Goal: Task Accomplishment & Management: Complete application form

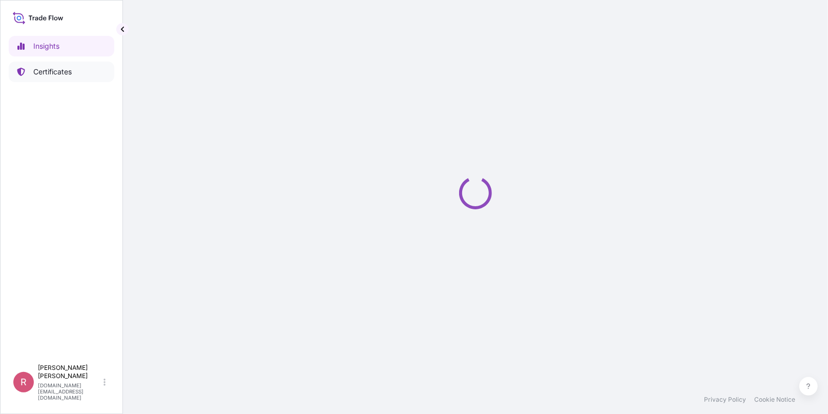
select select "2025"
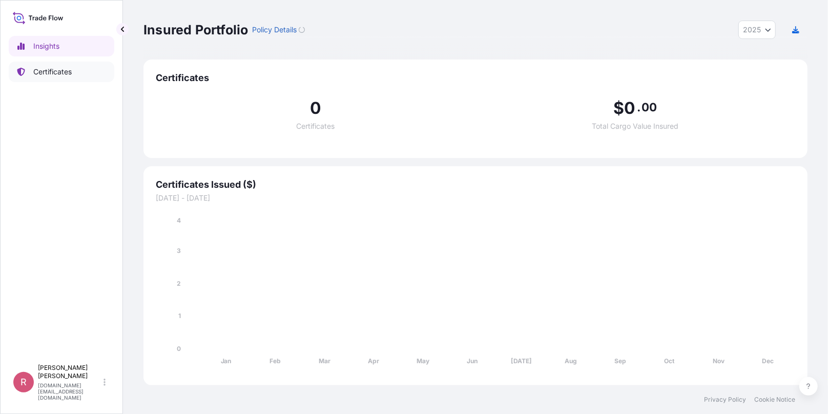
click at [74, 68] on link "Certificates" at bounding box center [62, 71] width 106 height 20
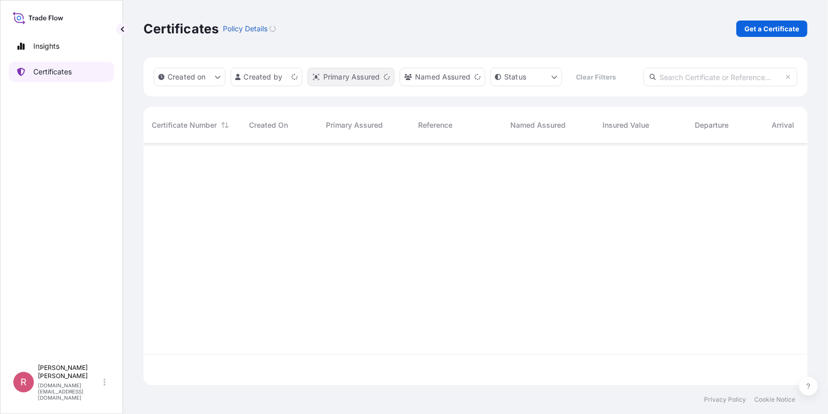
scroll to position [239, 657]
click at [673, 81] on input "text" at bounding box center [721, 77] width 154 height 18
paste input "5013185394"
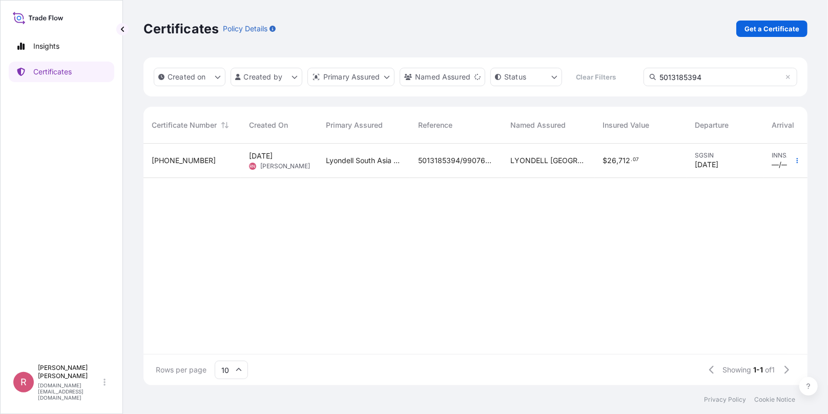
type input "5013185394"
click at [550, 162] on span "LYONDELL [GEOGRAPHIC_DATA] PTE. LTD." at bounding box center [548, 160] width 76 height 10
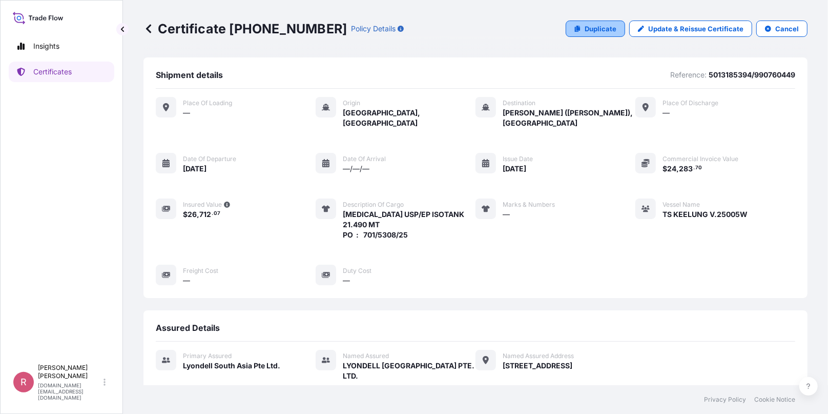
click at [586, 32] on p "Duplicate" at bounding box center [601, 29] width 32 height 10
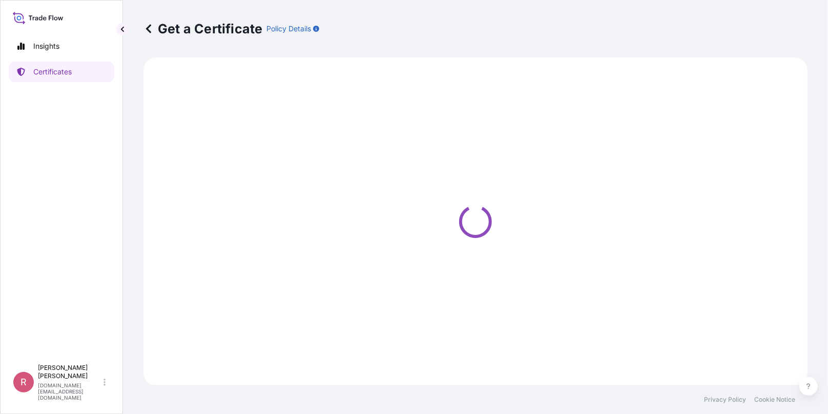
select select "Sea"
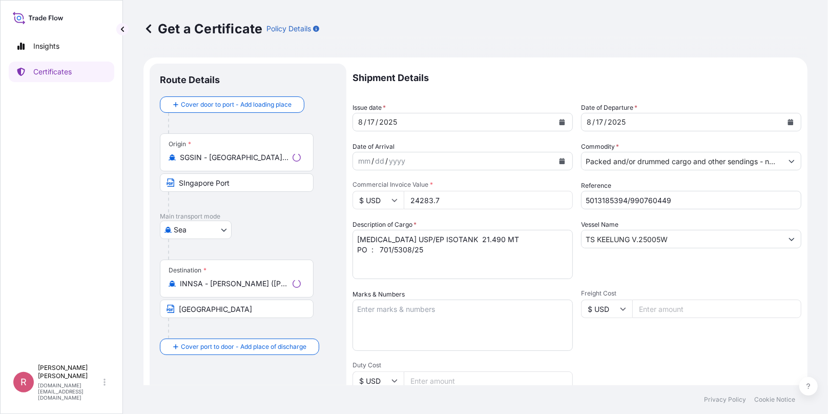
type input "[STREET_ADDRESS]"
select select "32022"
click at [561, 123] on icon "Calendar" at bounding box center [563, 122] width 6 height 6
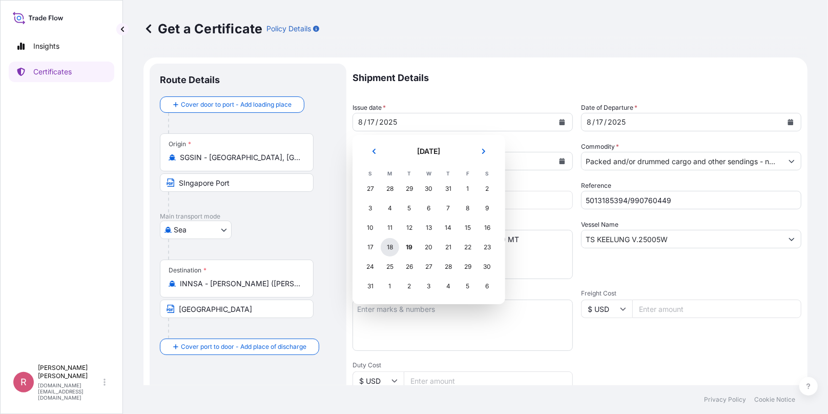
click at [392, 249] on div "18" at bounding box center [390, 247] width 18 height 18
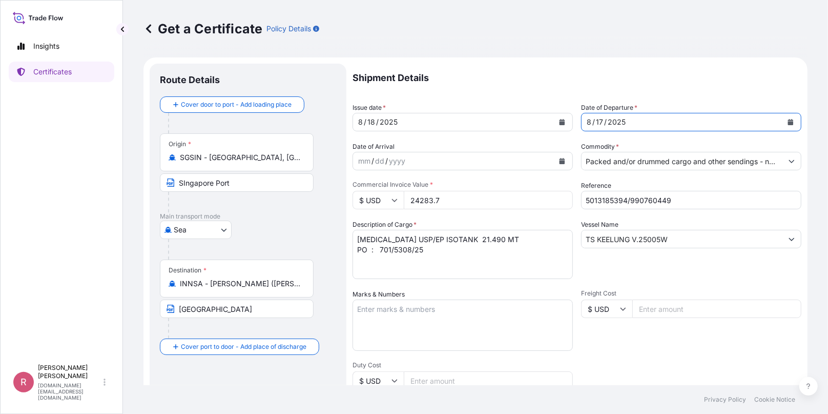
click at [783, 117] on button "Calendar" at bounding box center [791, 122] width 16 height 16
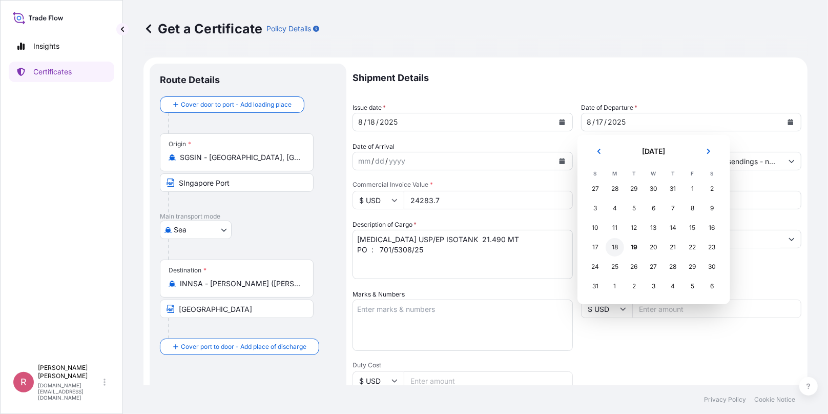
click at [616, 244] on div "18" at bounding box center [615, 247] width 18 height 18
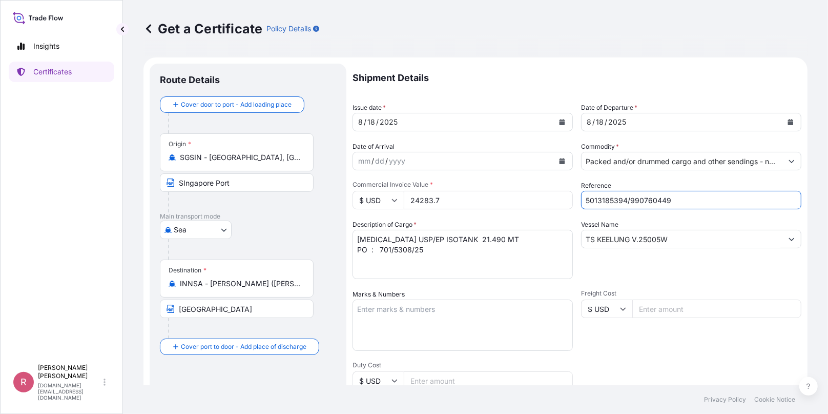
drag, startPoint x: 682, startPoint y: 202, endPoint x: 509, endPoint y: 191, distance: 173.1
click at [509, 191] on div "Shipment Details Issue date * [DATE] Date of Departure * [DATE] Date of Arrival…" at bounding box center [577, 308] width 449 height 488
paste input "5013185397"
click at [648, 201] on input "5013185397/" at bounding box center [691, 200] width 220 height 18
paste input "990761222"
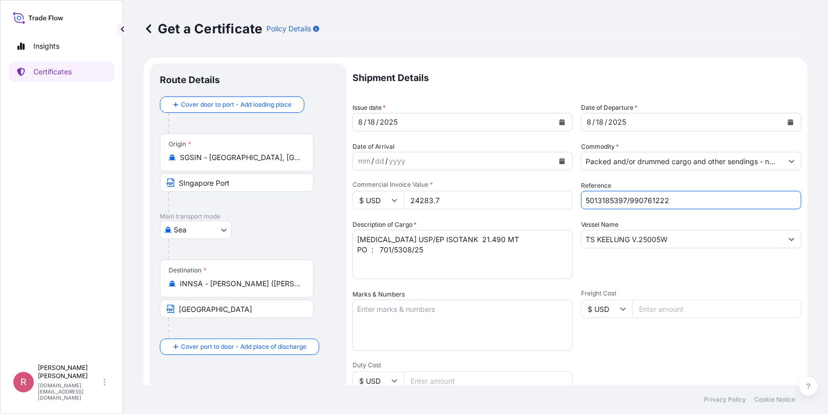
type input "5013185397/990761222"
click at [514, 240] on textarea "[MEDICAL_DATA] USP/EP ISOTANK 21.490 MT PO : 701/5308/25" at bounding box center [463, 254] width 220 height 49
type textarea "[MEDICAL_DATA] USP/EP ISOTANK 21.460 MT PO : 701/5308/25"
type input "78 Shenton Way#25-01,Singapore 079120"
drag, startPoint x: 428, startPoint y: 252, endPoint x: 381, endPoint y: 249, distance: 47.8
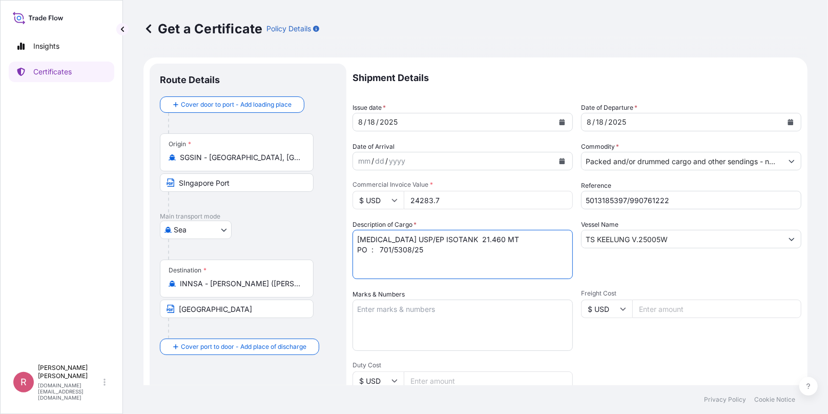
click at [381, 249] on textarea "PROPYLENE GLYCOL USP/EP ISOTANK 21.490 MT PO : 701/5308/25" at bounding box center [463, 254] width 220 height 49
paste textarea "11"
type textarea "PROPYLENE GLYCOL USP/EP ISOTANK 21.460 MT PO : 701/5311/25"
drag, startPoint x: 665, startPoint y: 239, endPoint x: 455, endPoint y: 229, distance: 210.4
click at [455, 229] on div "Shipment Details Issue date * 8 / 18 / 2025 Date of Departure * 8 / 18 / 2025 D…" at bounding box center [577, 308] width 449 height 488
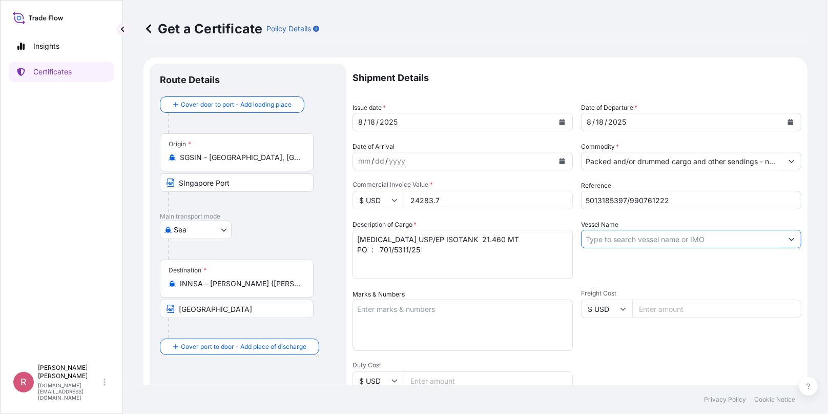
click at [615, 246] on input "Vessel Name" at bounding box center [682, 239] width 201 height 18
paste input "YM UNICORN V.076W"
type input "YM UNICORN V.076W"
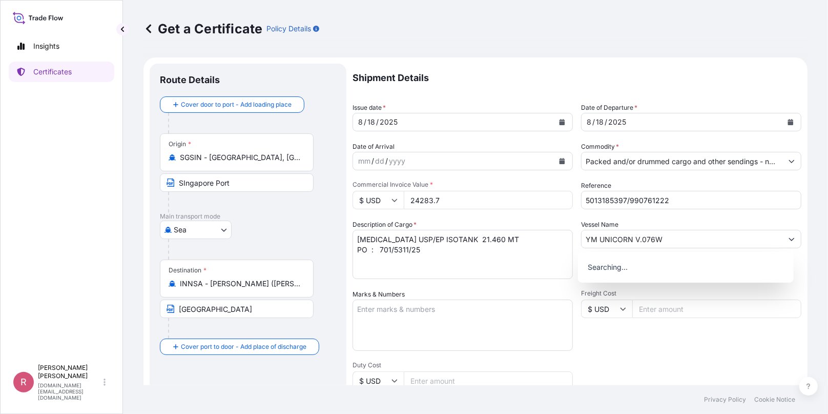
click at [619, 238] on input "YM UNICORN V.076W" at bounding box center [682, 239] width 201 height 18
type input "78 Shenton Way#25-01,Singapore 079120"
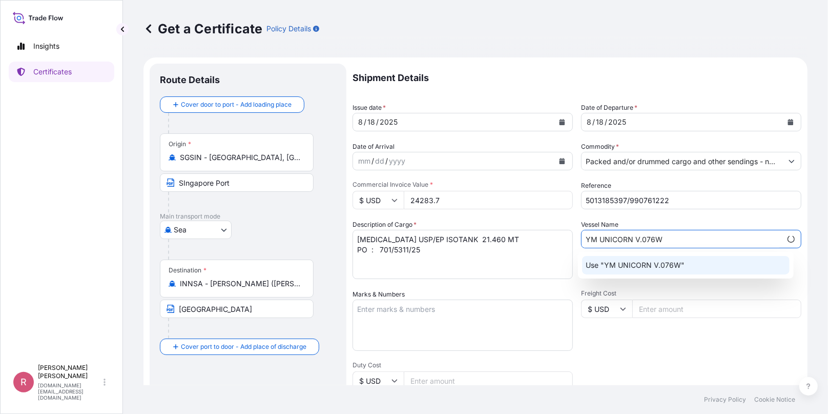
click at [624, 262] on p "Use "YM UNICORN V.076W"" at bounding box center [635, 265] width 99 height 10
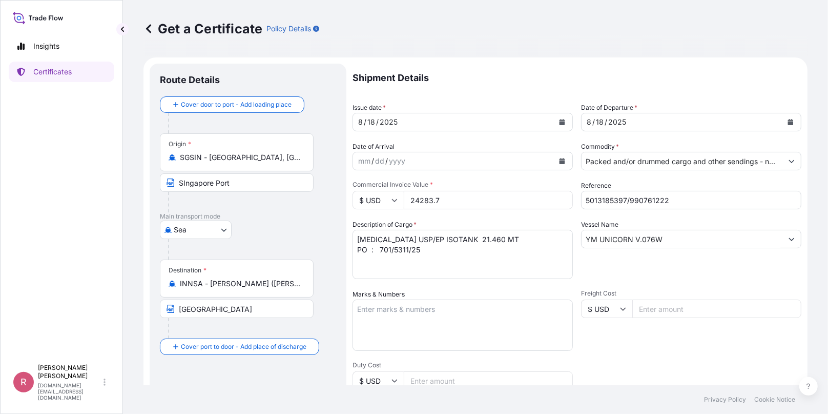
drag, startPoint x: 459, startPoint y: 197, endPoint x: 362, endPoint y: 197, distance: 96.9
click at [362, 197] on div "$ USD 24283.7" at bounding box center [463, 200] width 220 height 18
drag, startPoint x: 452, startPoint y: 202, endPoint x: 360, endPoint y: 191, distance: 93.0
click at [360, 191] on div "$ USD 24283.7" at bounding box center [463, 200] width 220 height 18
paste input "49.80"
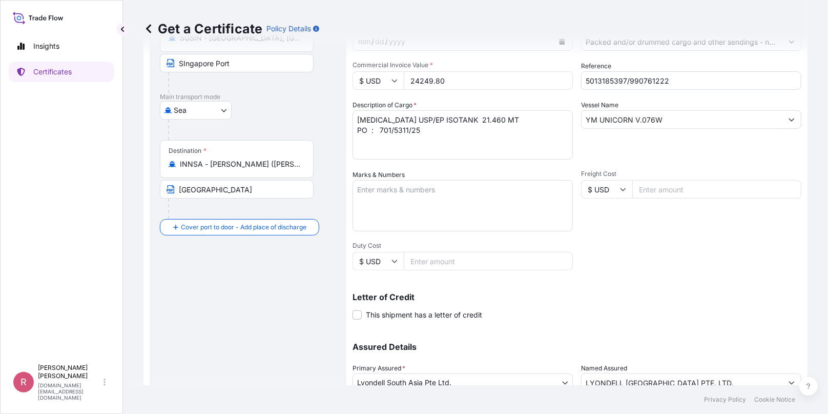
scroll to position [201, 0]
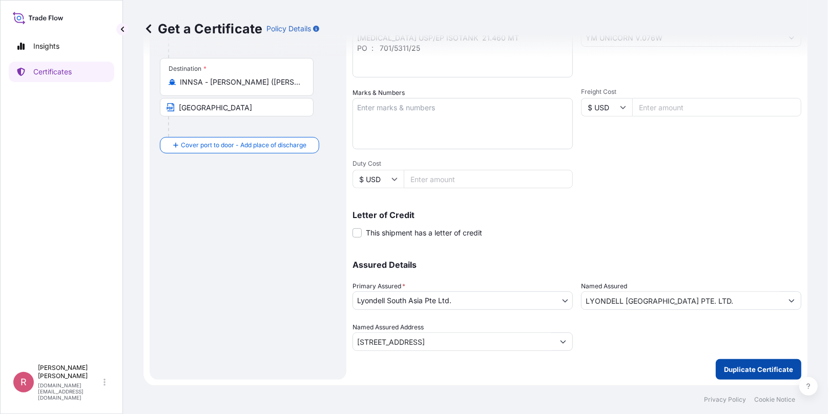
type input "24249.80"
click at [761, 373] on button "Duplicate Certificate" at bounding box center [759, 369] width 86 height 20
type input "78 Shenton Way#25-01,Singapore 079120"
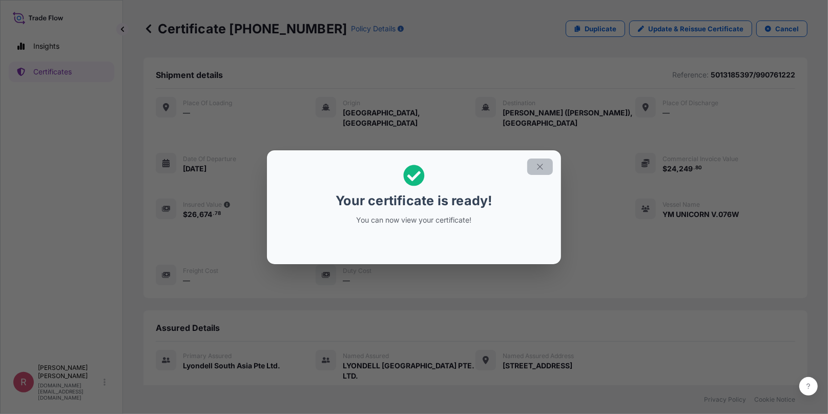
click at [542, 167] on icon "button" at bounding box center [540, 166] width 9 height 9
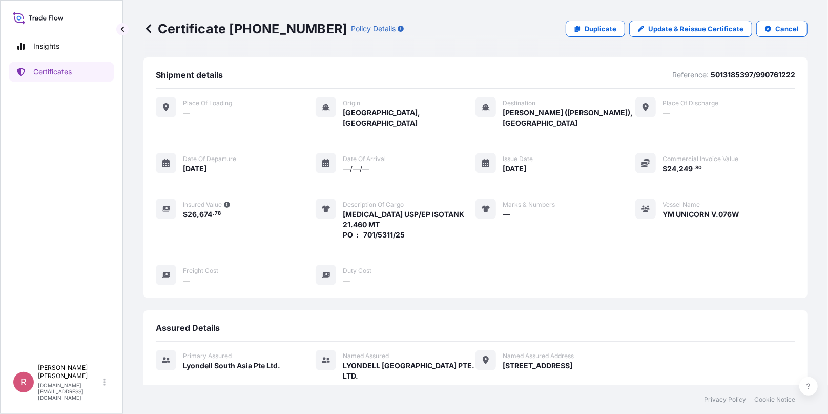
scroll to position [232, 0]
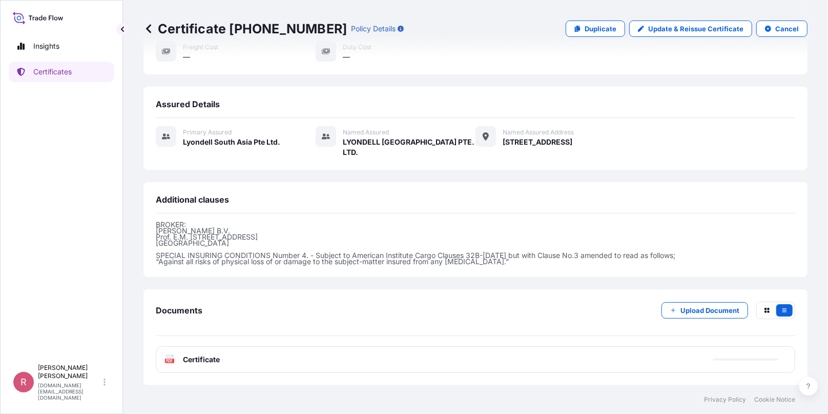
click at [170, 362] on text "PDF" at bounding box center [170, 361] width 7 height 4
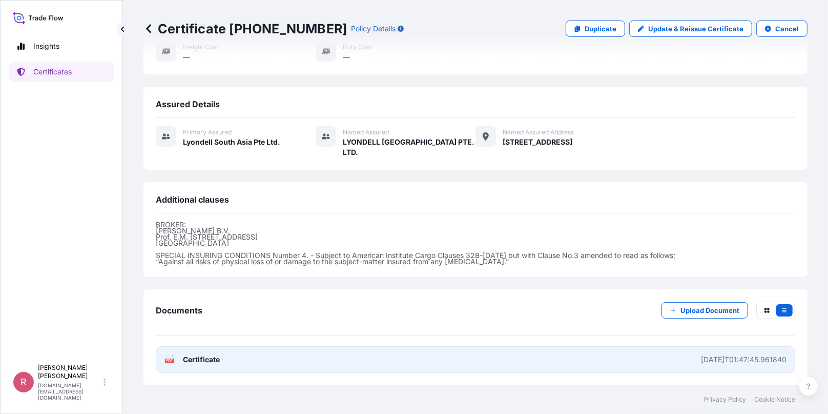
click at [173, 360] on rect at bounding box center [169, 360] width 9 height 4
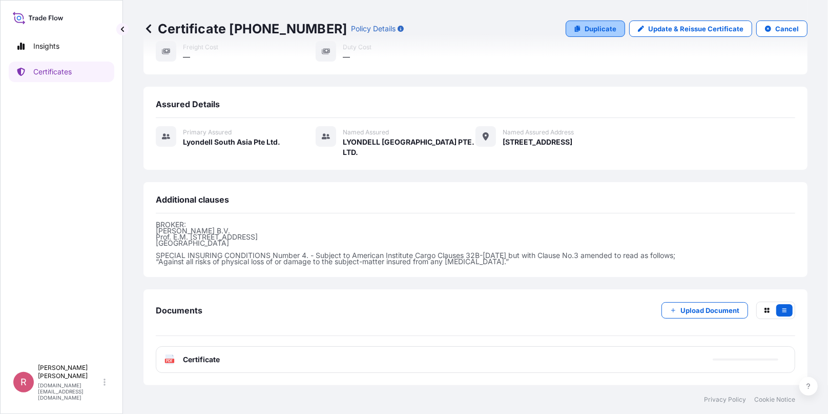
click at [594, 22] on link "Duplicate" at bounding box center [595, 28] width 59 height 16
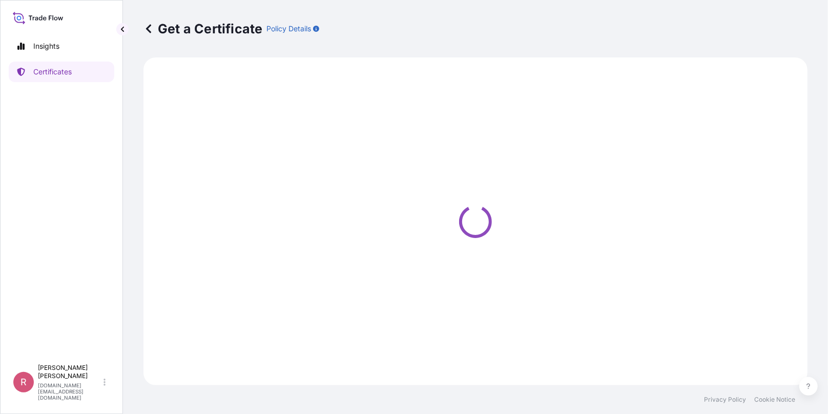
select select "Sea"
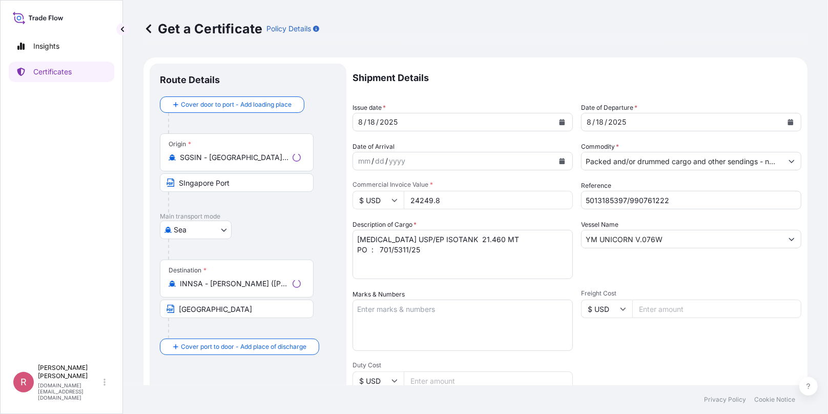
type input "78 Shenton Way#25-01,Singapore 079120"
select select "32022"
drag, startPoint x: 473, startPoint y: 202, endPoint x: 380, endPoint y: 201, distance: 92.8
click at [380, 201] on div "$ USD 24249.8" at bounding box center [463, 200] width 220 height 18
drag, startPoint x: 459, startPoint y: 196, endPoint x: 382, endPoint y: 197, distance: 76.9
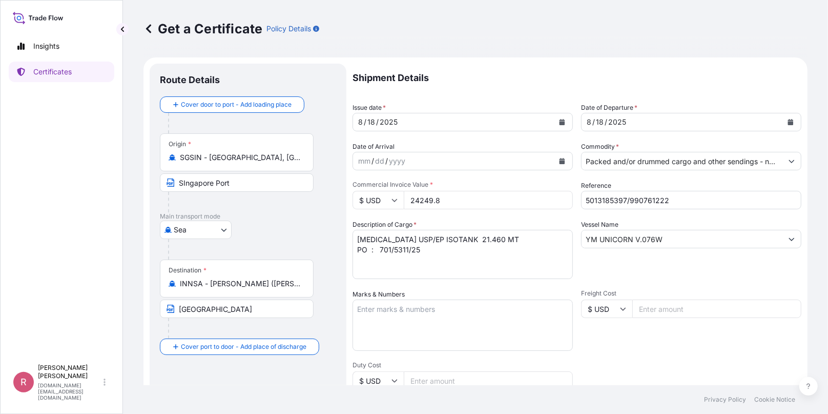
click at [382, 197] on div "$ USD 24249.8" at bounding box center [463, 200] width 220 height 18
paste input "317.60"
type input "24317.60"
click at [407, 246] on textarea "PROPYLENE GLYCOL USP/EP ISOTANK 21.460 MT PO : 701/5311/25" at bounding box center [463, 254] width 220 height 49
type textarea "PROPYLENE GLYCOL USP/EP ISOTANK 21.520 MT PO : 701/5312/25"
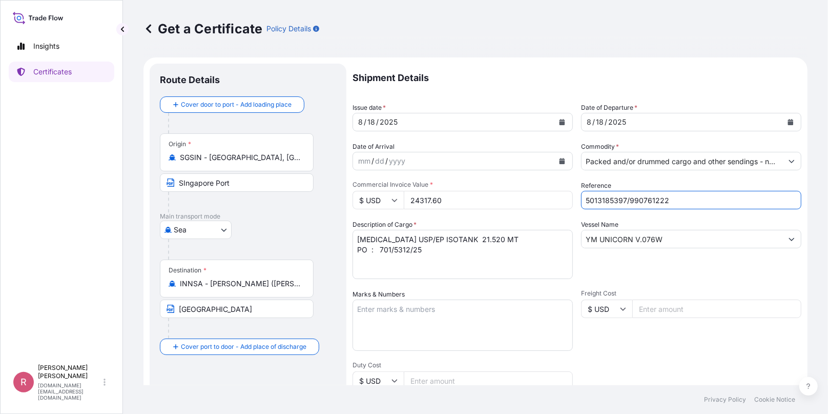
drag, startPoint x: 672, startPoint y: 197, endPoint x: 497, endPoint y: 196, distance: 175.8
click at [497, 196] on div "Shipment Details Issue date * 8 / 18 / 2025 Date of Departure * 8 / 18 / 2025 D…" at bounding box center [577, 308] width 449 height 488
click at [631, 199] on input "Reference" at bounding box center [691, 200] width 220 height 18
paste input "5013185398"
click at [649, 200] on input "5013185398/" at bounding box center [691, 200] width 220 height 18
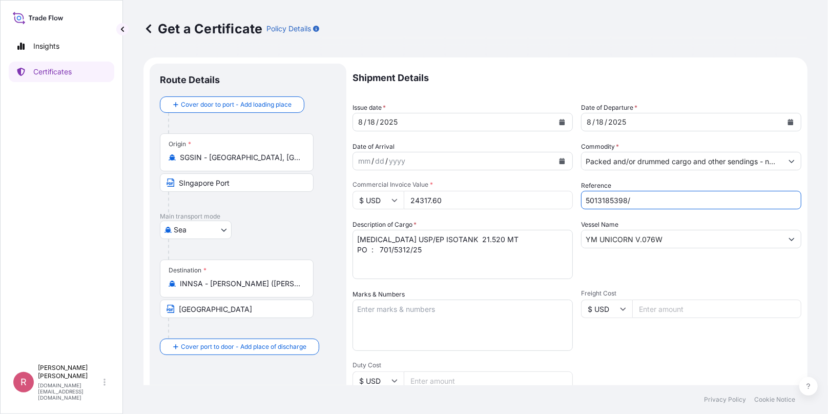
paste input "990761227"
type input "5013185398/990761227"
click at [507, 273] on textarea "PROPYLENE GLYCOL USP/EP ISOTANK 21.460 MT PO : 701/5311/25" at bounding box center [463, 254] width 220 height 49
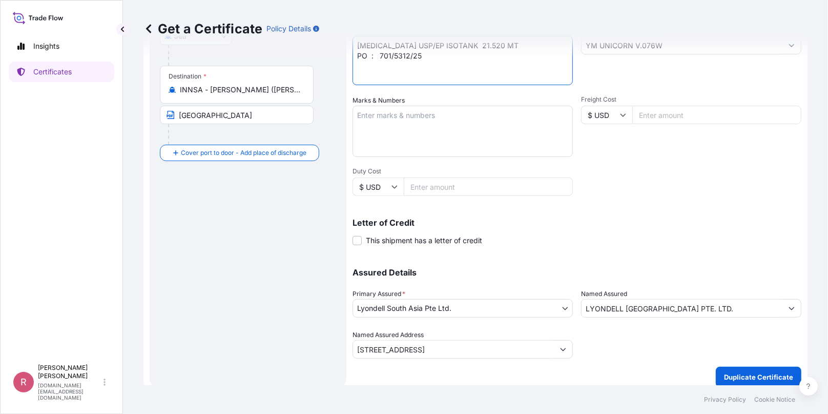
scroll to position [201, 0]
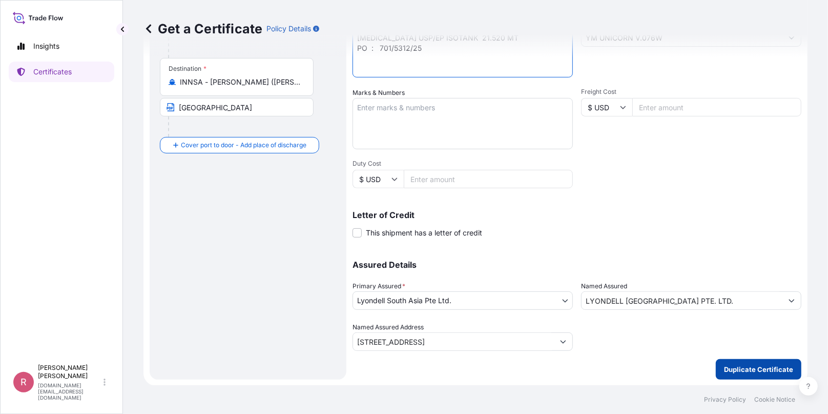
click at [757, 367] on p "Duplicate Certificate" at bounding box center [758, 369] width 69 height 10
type input "78 Shenton Way#25-01,Singapore 079120"
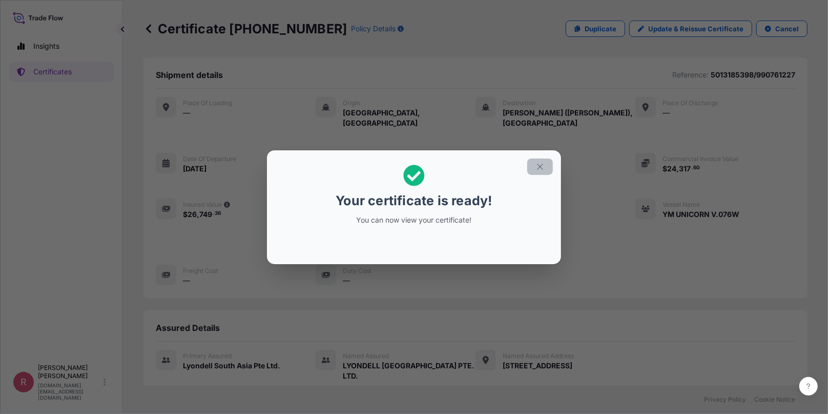
click at [538, 168] on icon "button" at bounding box center [540, 166] width 6 height 6
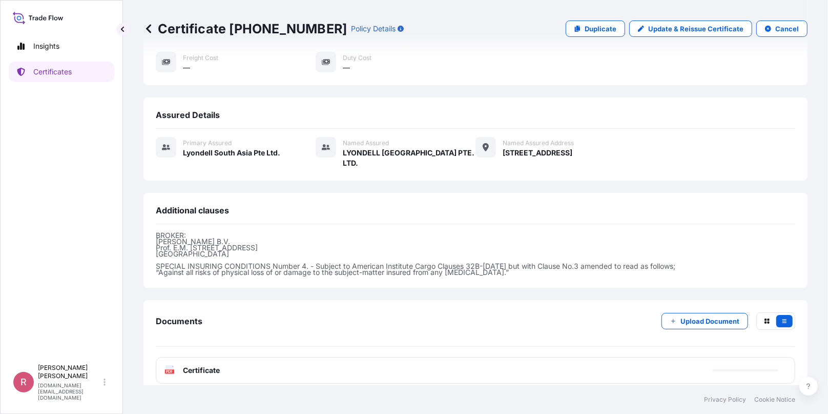
scroll to position [232, 0]
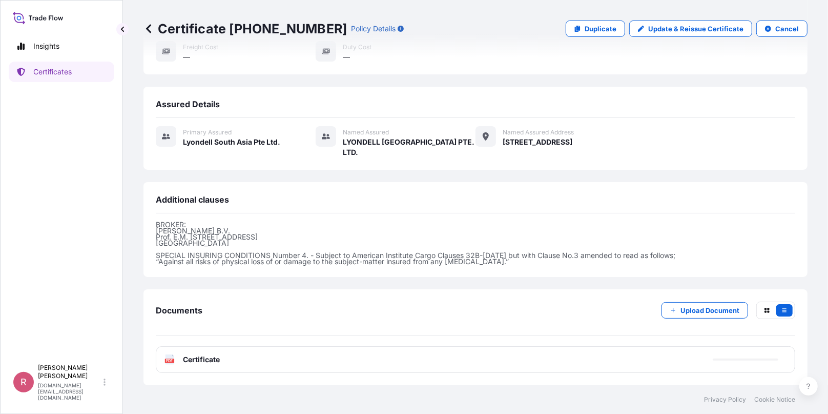
click at [170, 363] on icon at bounding box center [170, 359] width 9 height 10
click at [170, 361] on text "PDF" at bounding box center [170, 361] width 7 height 4
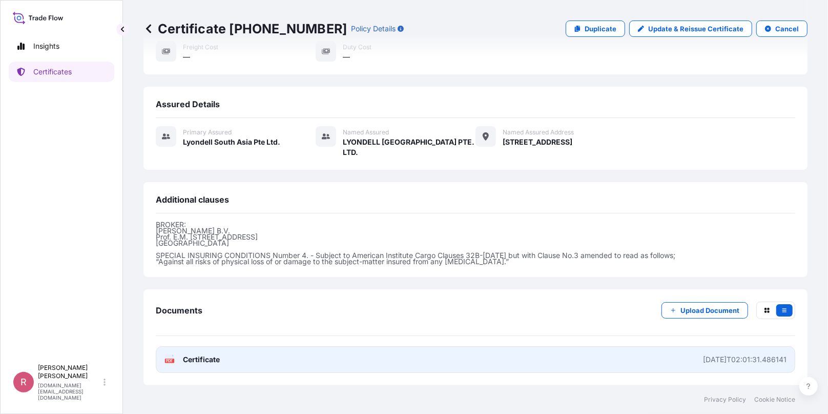
click at [185, 361] on span "Certificate" at bounding box center [201, 359] width 37 height 10
